Goal: Find specific page/section: Find specific page/section

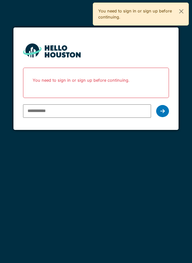
click at [71, 108] on input "email" at bounding box center [87, 110] width 128 height 13
type input "**********"
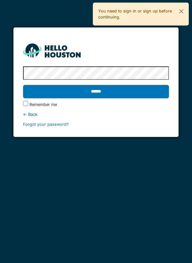
click at [148, 89] on input "******" at bounding box center [96, 91] width 146 height 13
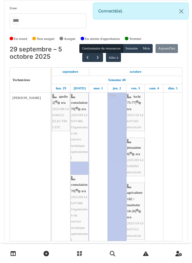
click at [106, 82] on link "Semaine 40" at bounding box center [116, 80] width 20 height 8
click at [103, 53] on button "button" at bounding box center [97, 57] width 11 height 9
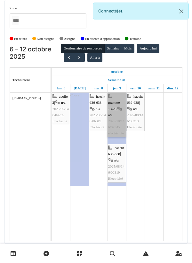
click at [112, 93] on link "gramme 13-25 | n/a 2025/10/146/07545 electricitée" at bounding box center [116, 115] width 19 height 45
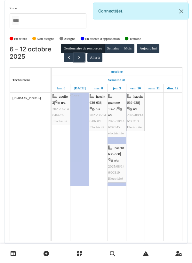
click at [77, 53] on button "button" at bounding box center [79, 57] width 11 height 9
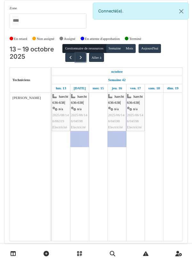
click at [78, 55] on span "button" at bounding box center [80, 57] width 5 height 5
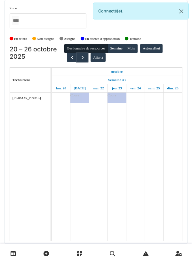
click at [78, 53] on button "button" at bounding box center [82, 57] width 11 height 9
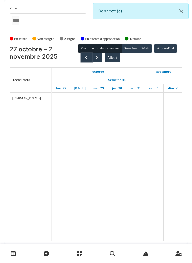
click at [81, 53] on button "button" at bounding box center [86, 57] width 11 height 9
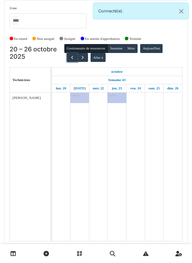
click at [72, 55] on span "button" at bounding box center [71, 57] width 5 height 5
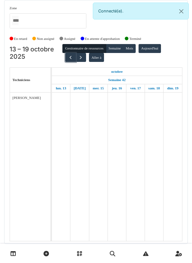
click at [65, 53] on button "button" at bounding box center [70, 57] width 11 height 9
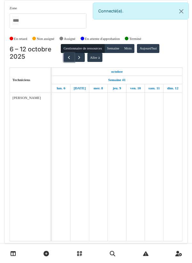
click at [66, 55] on span "button" at bounding box center [68, 57] width 5 height 5
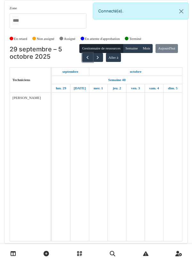
click at [93, 53] on button "button" at bounding box center [87, 57] width 11 height 9
